Goal: Transaction & Acquisition: Obtain resource

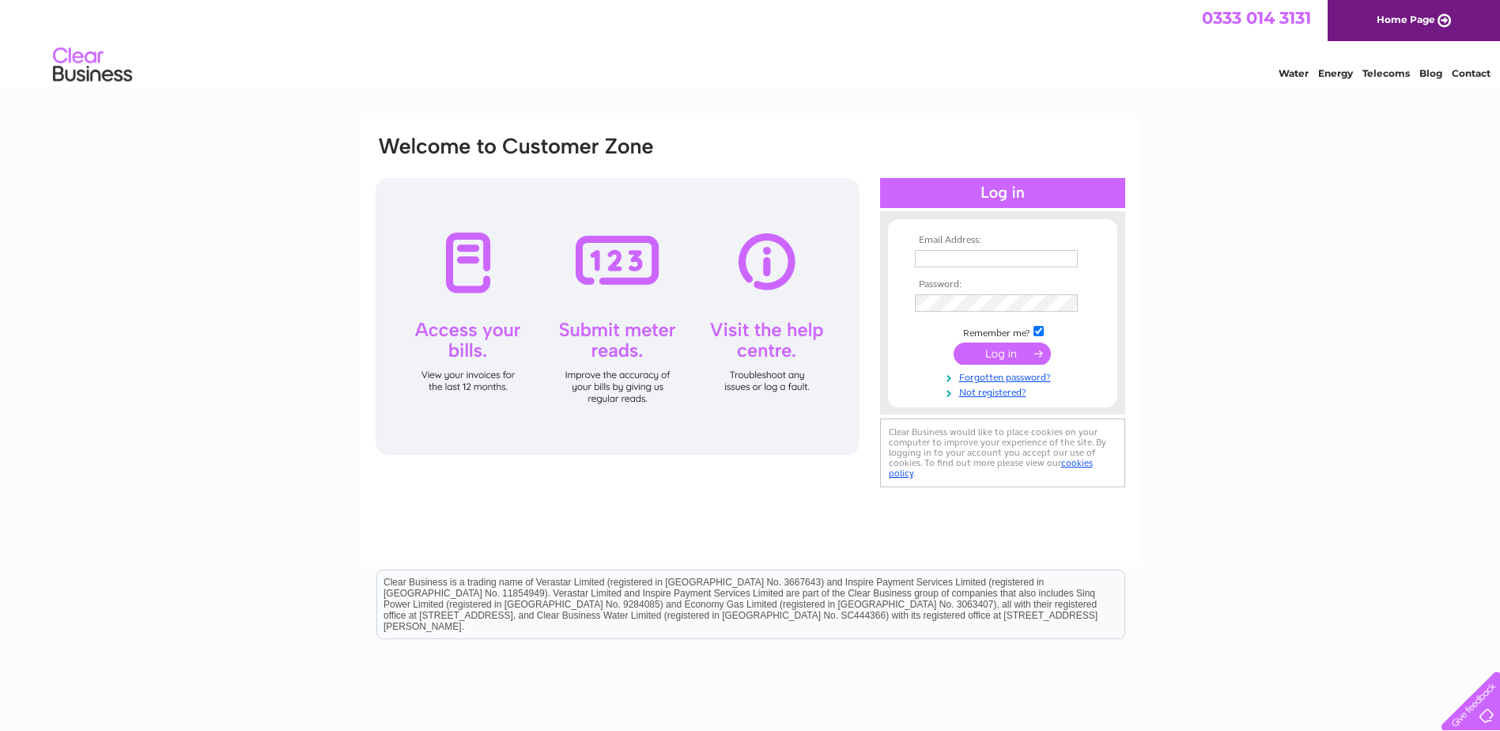
click at [973, 250] on input "text" at bounding box center [996, 258] width 163 height 17
click at [1283, 262] on div "Email Address: Password:" at bounding box center [750, 475] width 1500 height 713
click at [993, 255] on input "text" at bounding box center [996, 258] width 163 height 17
type input "[EMAIL_ADDRESS][DOMAIN_NAME]"
click at [1008, 362] on input "submit" at bounding box center [1002, 353] width 97 height 22
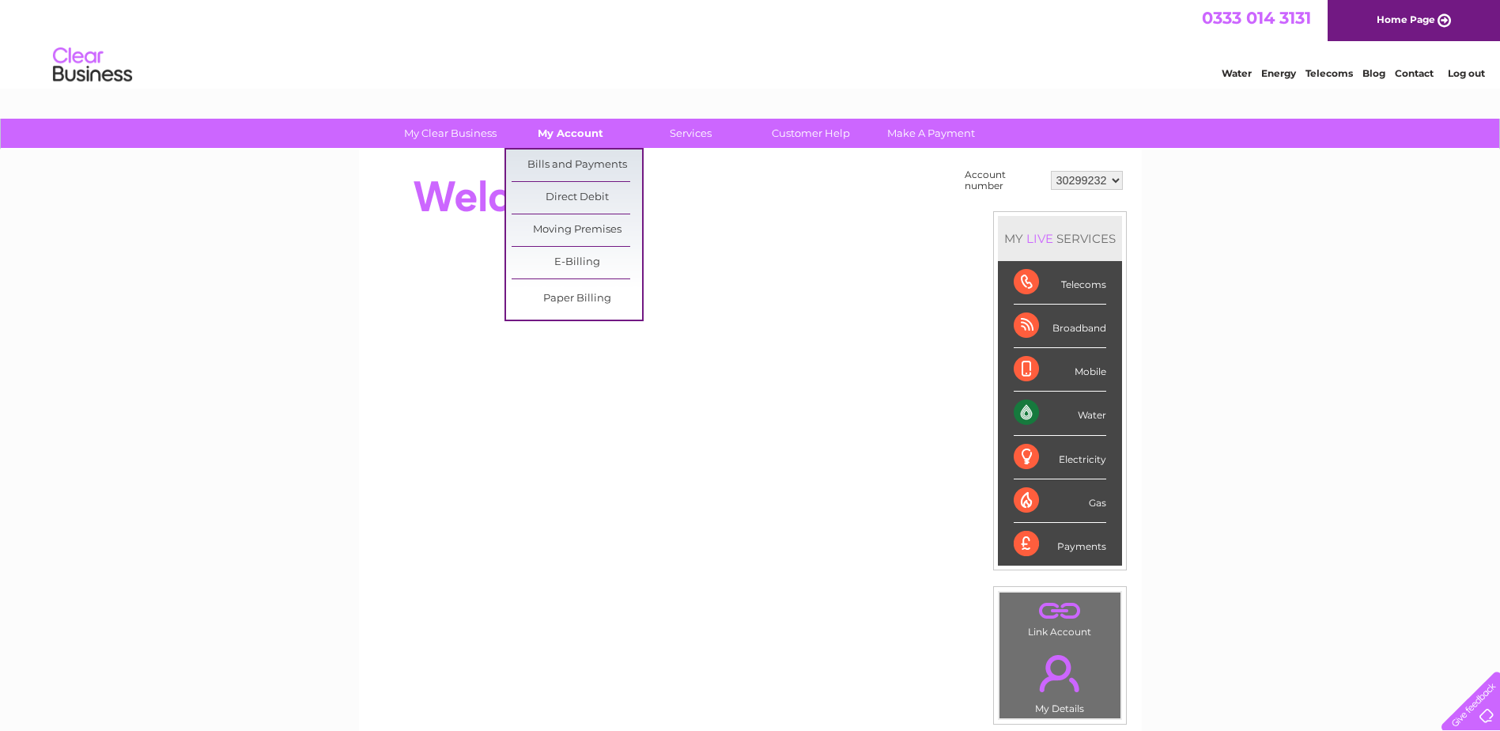
click at [558, 142] on link "My Account" at bounding box center [570, 133] width 130 height 29
click at [563, 157] on link "Bills and Payments" at bounding box center [577, 165] width 130 height 32
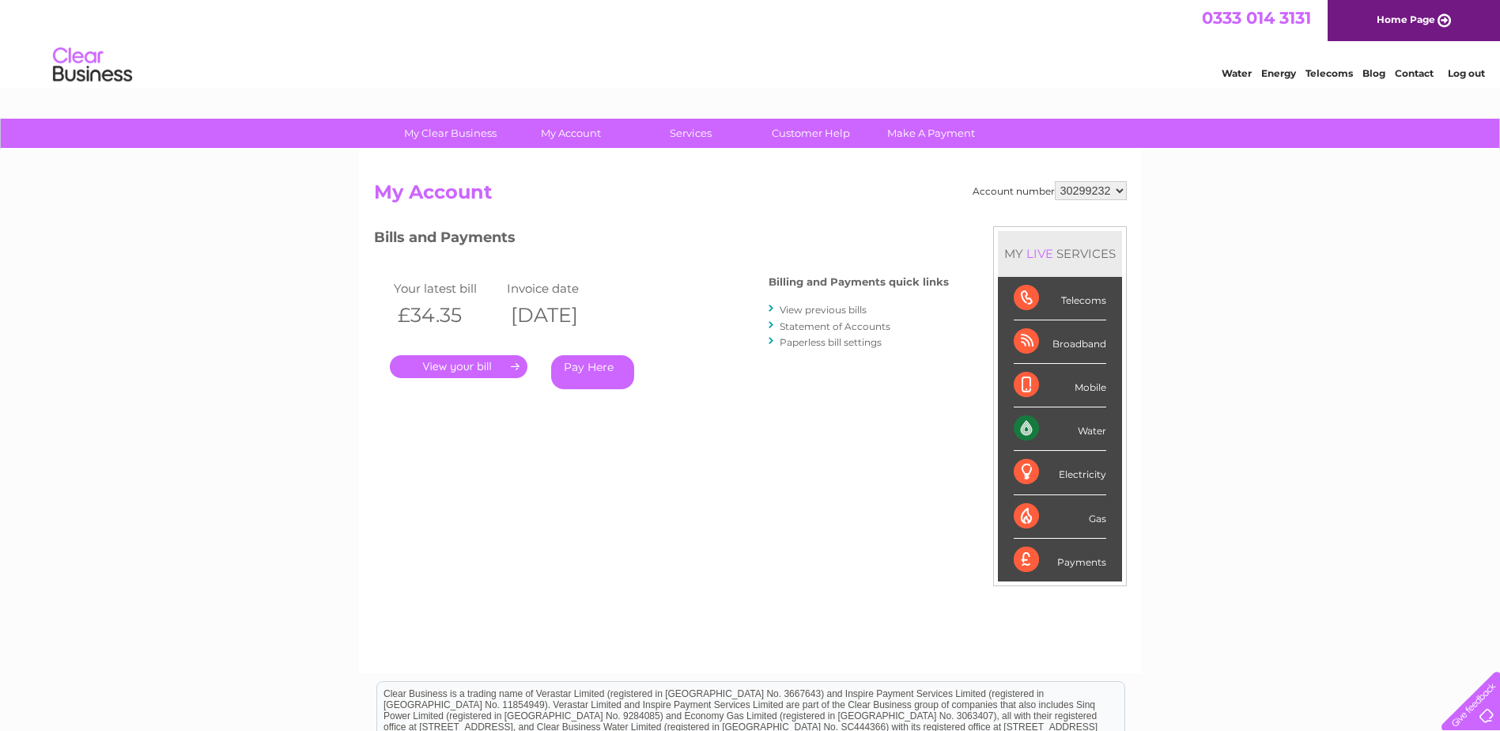
click at [484, 362] on link "." at bounding box center [459, 366] width 138 height 23
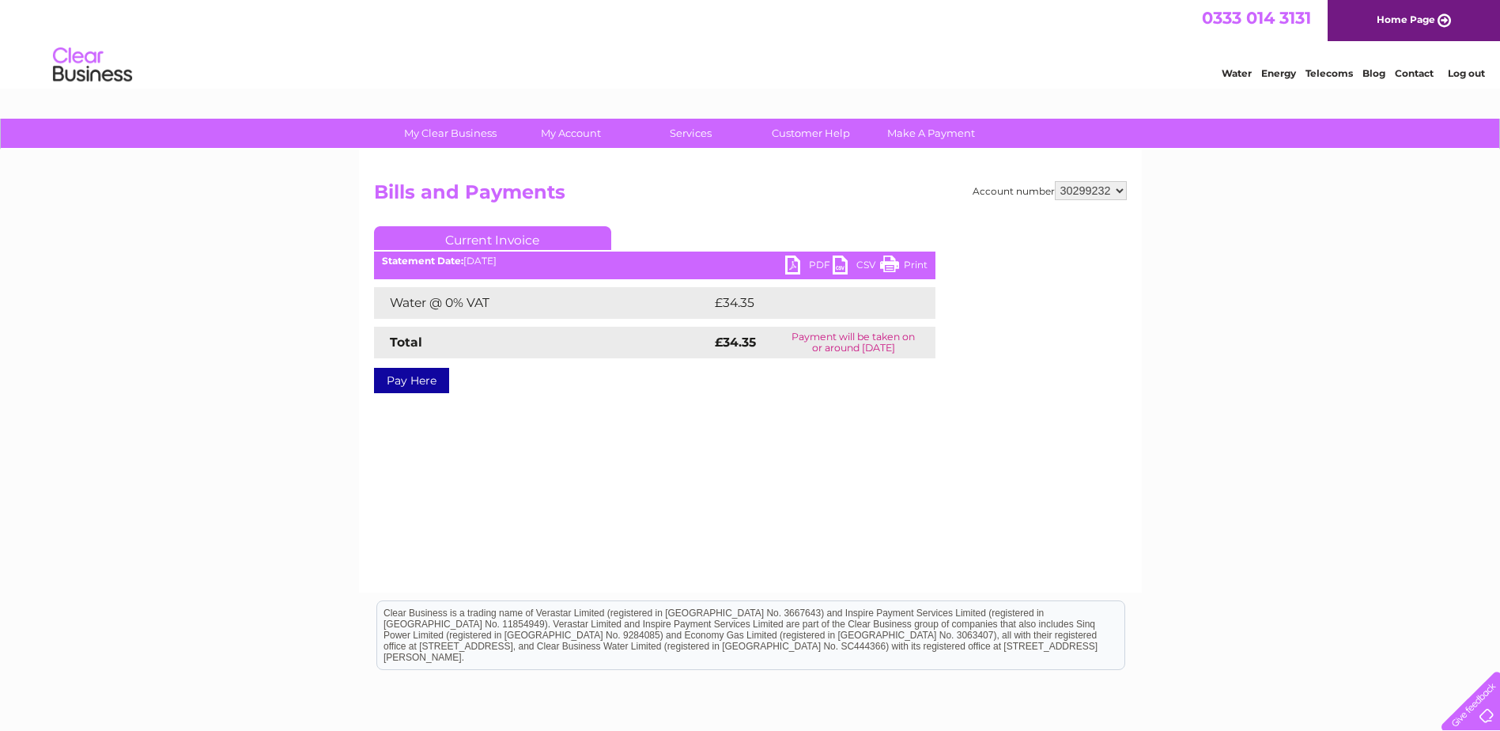
click at [789, 262] on link "PDF" at bounding box center [808, 266] width 47 height 23
